Goal: Navigation & Orientation: Find specific page/section

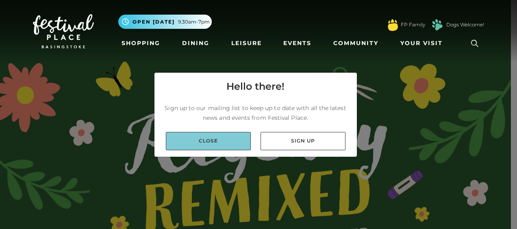
click at [229, 144] on link "Close" at bounding box center [208, 141] width 85 height 18
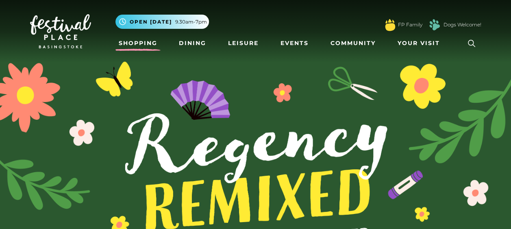
click at [150, 44] on link "Shopping" at bounding box center [137, 43] width 45 height 15
click at [191, 41] on link "Dining" at bounding box center [193, 43] width 34 height 15
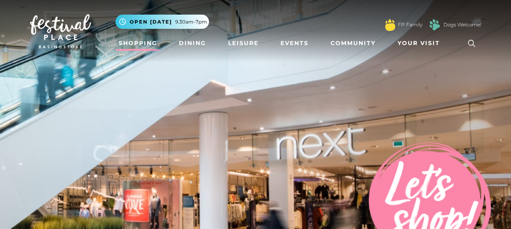
scroll to position [44, 0]
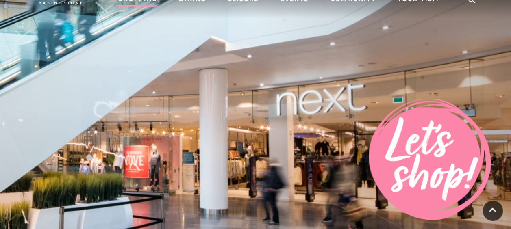
drag, startPoint x: 511, startPoint y: 23, endPoint x: 514, endPoint y: 32, distance: 9.4
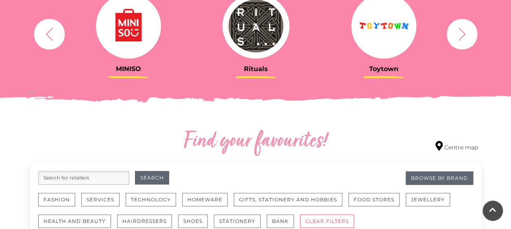
scroll to position [173, 0]
